Goal: Transaction & Acquisition: Purchase product/service

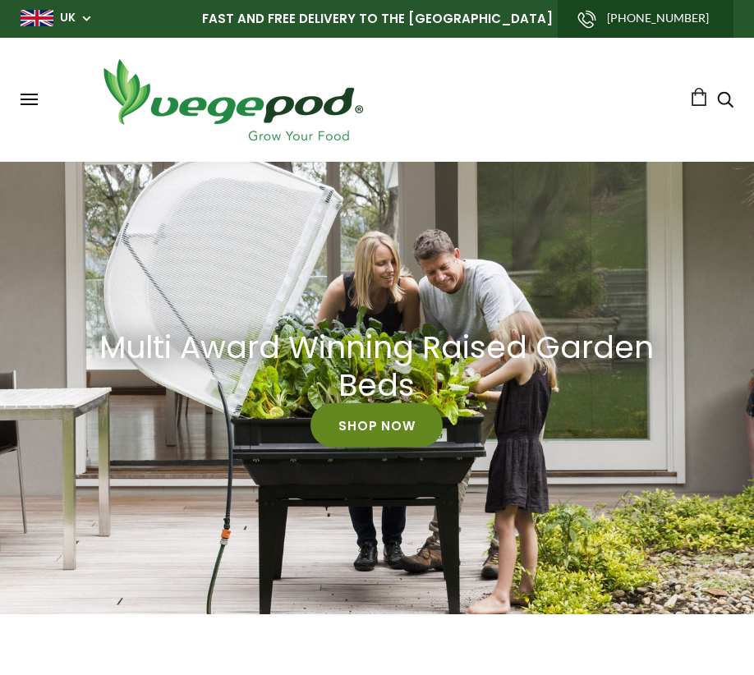
click at [403, 413] on link "Shop Now" at bounding box center [376, 425] width 132 height 44
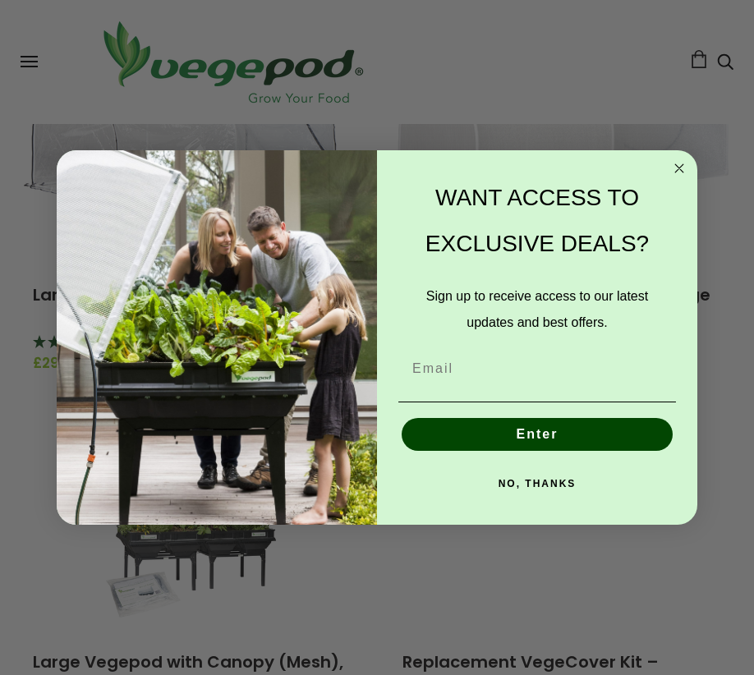
scroll to position [656, 0]
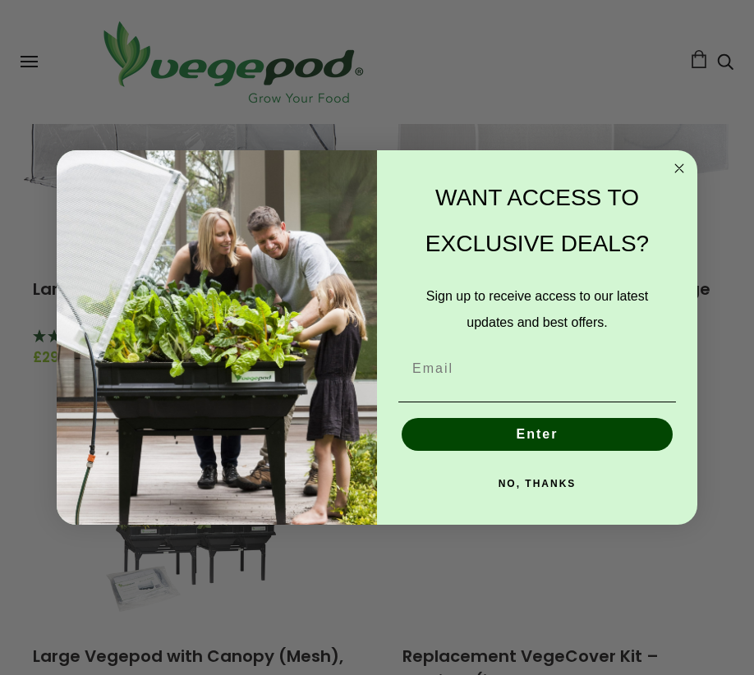
click at [685, 166] on circle "Close dialog" at bounding box center [679, 167] width 19 height 19
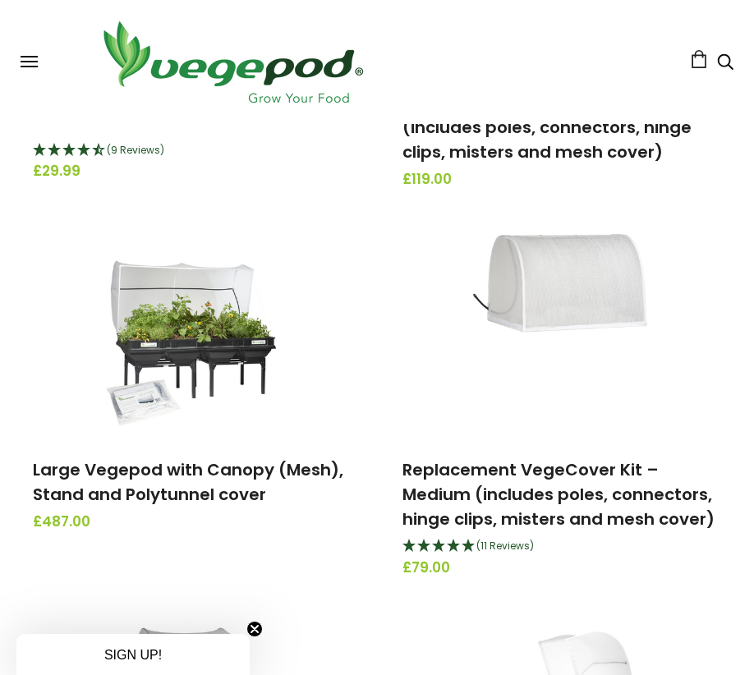
scroll to position [842, 0]
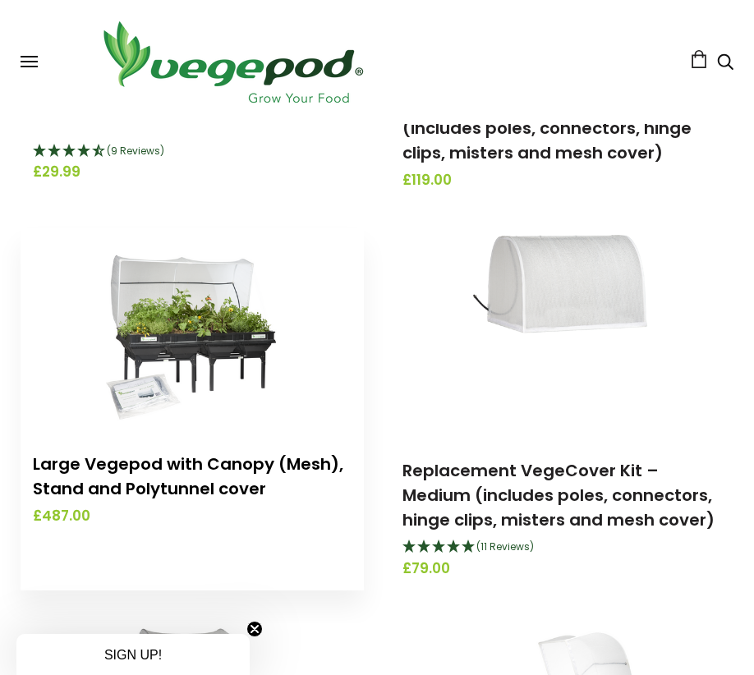
click at [211, 465] on link "Large Vegepod with Canopy (Mesh), Stand and Polytunnel cover" at bounding box center [188, 476] width 310 height 48
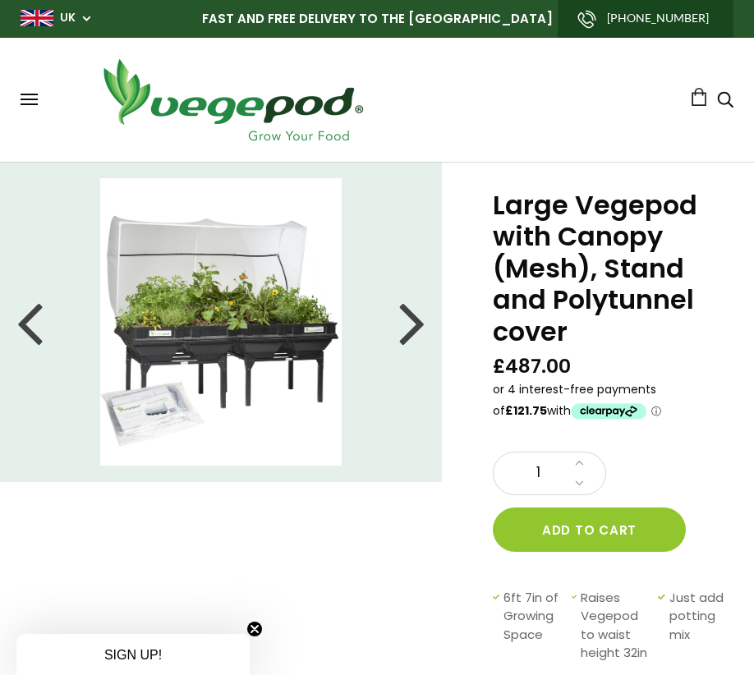
click at [415, 325] on div at bounding box center [412, 322] width 26 height 74
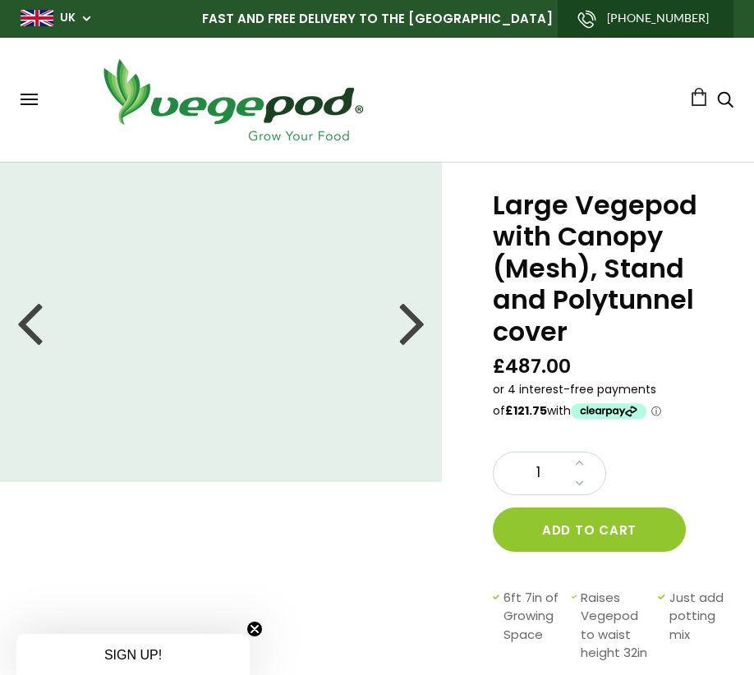
click at [25, 97] on button at bounding box center [29, 100] width 17 height 12
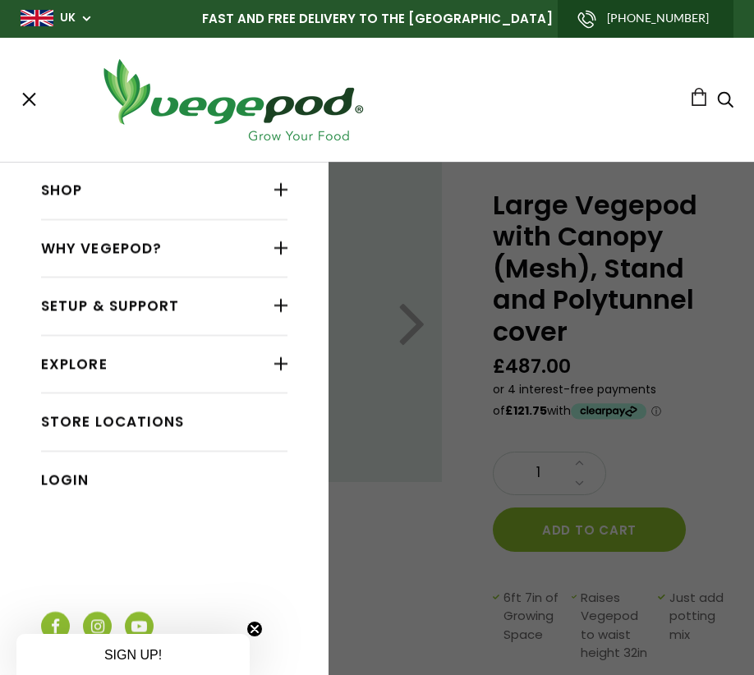
click at [281, 190] on div at bounding box center [280, 189] width 13 height 21
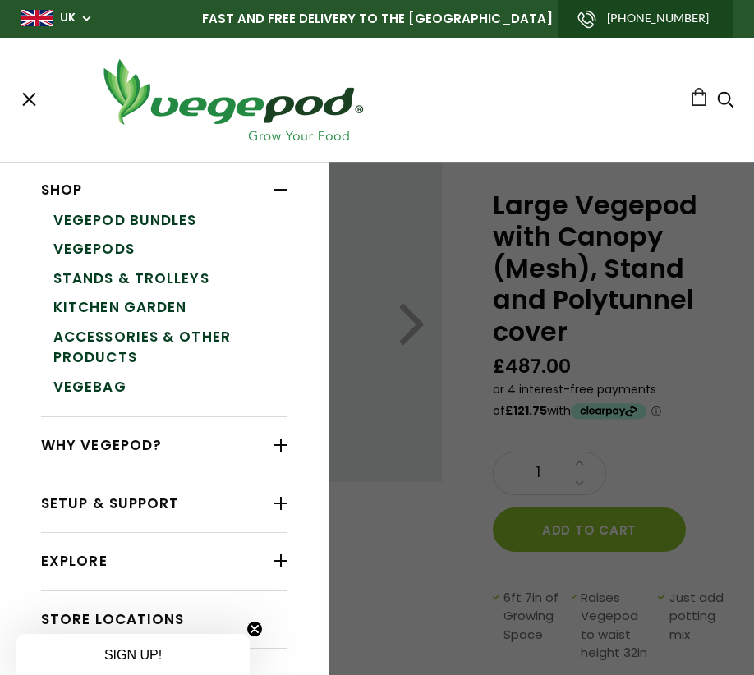
click at [123, 250] on link "Vegepods" at bounding box center [170, 250] width 234 height 30
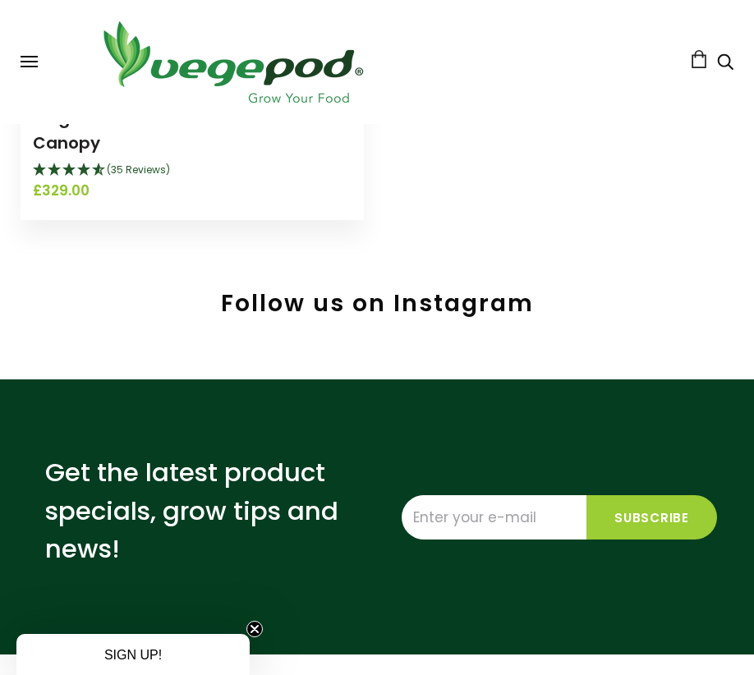
scroll to position [864, 0]
